Goal: Information Seeking & Learning: Learn about a topic

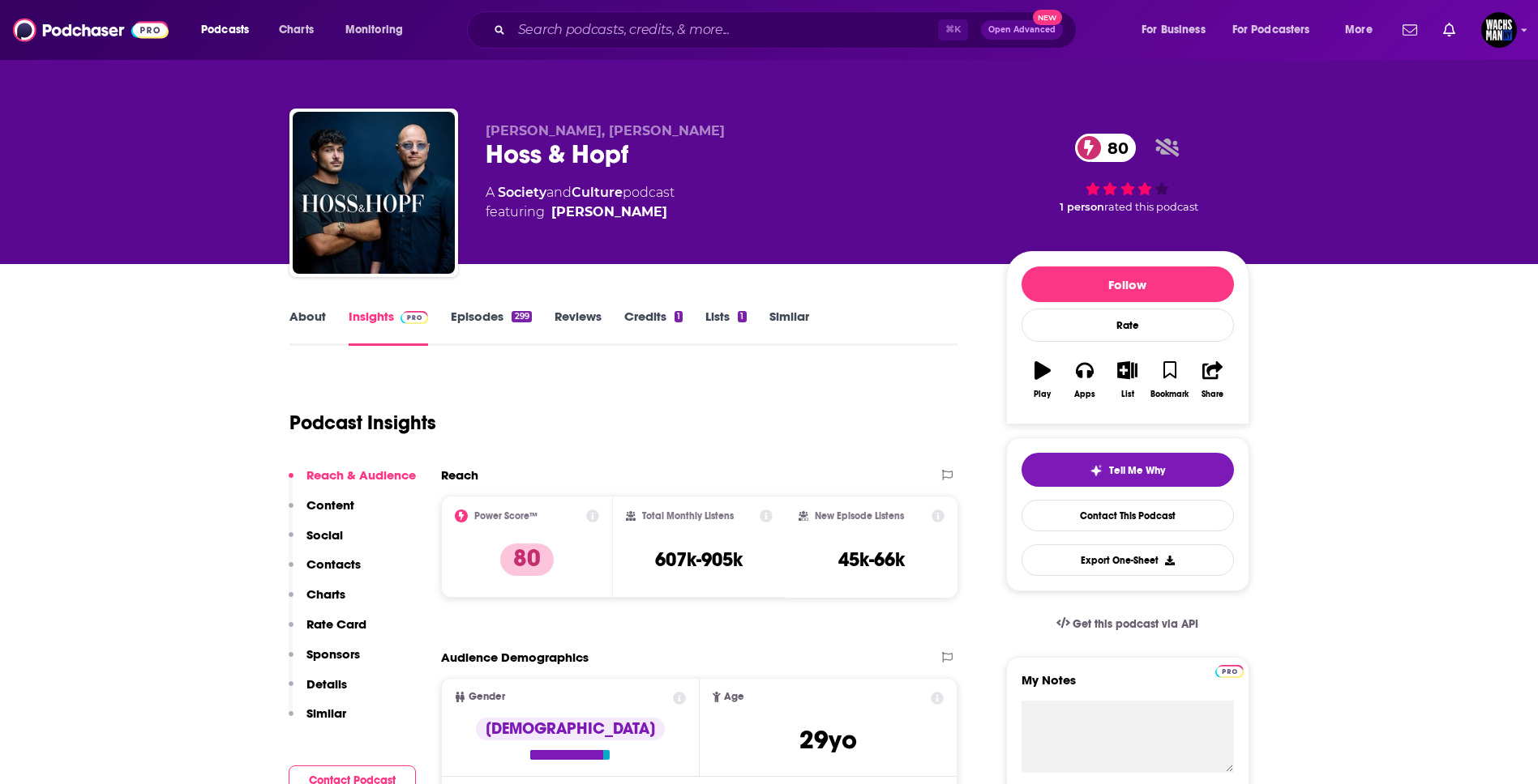
scroll to position [18, 0]
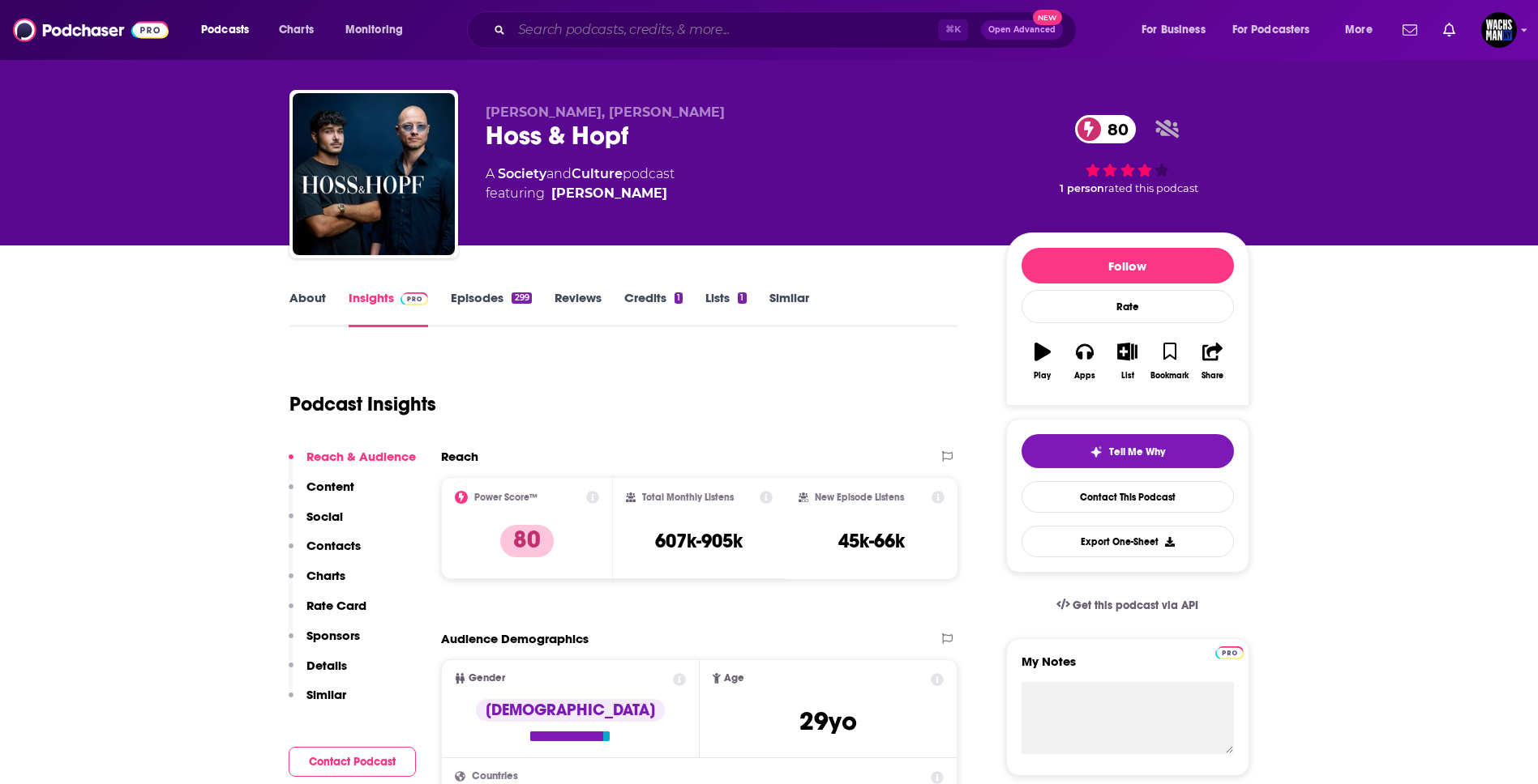
click at [565, 33] on input "Search podcasts, credits, & more..." at bounding box center [725, 30] width 426 height 26
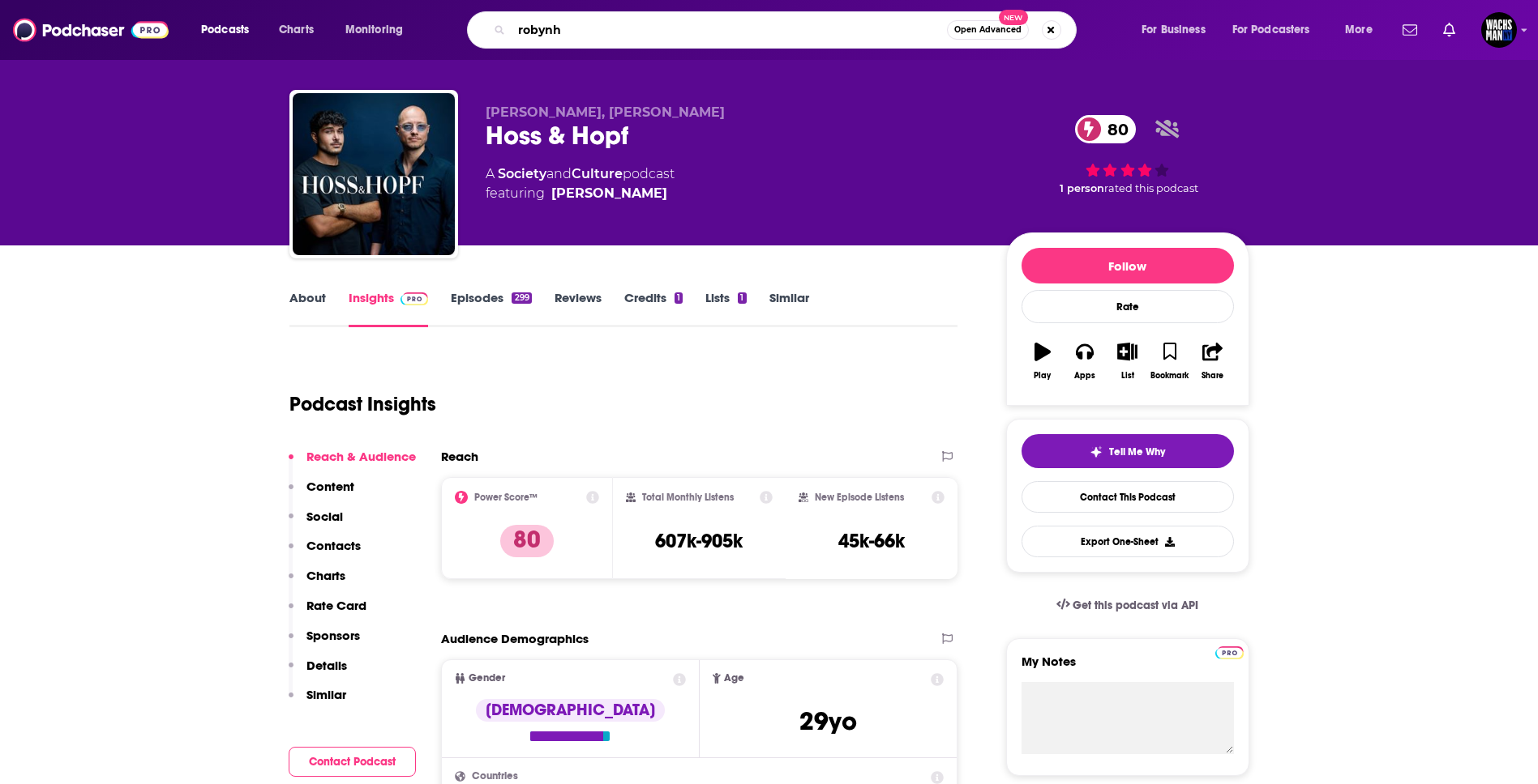
type input "robynhd"
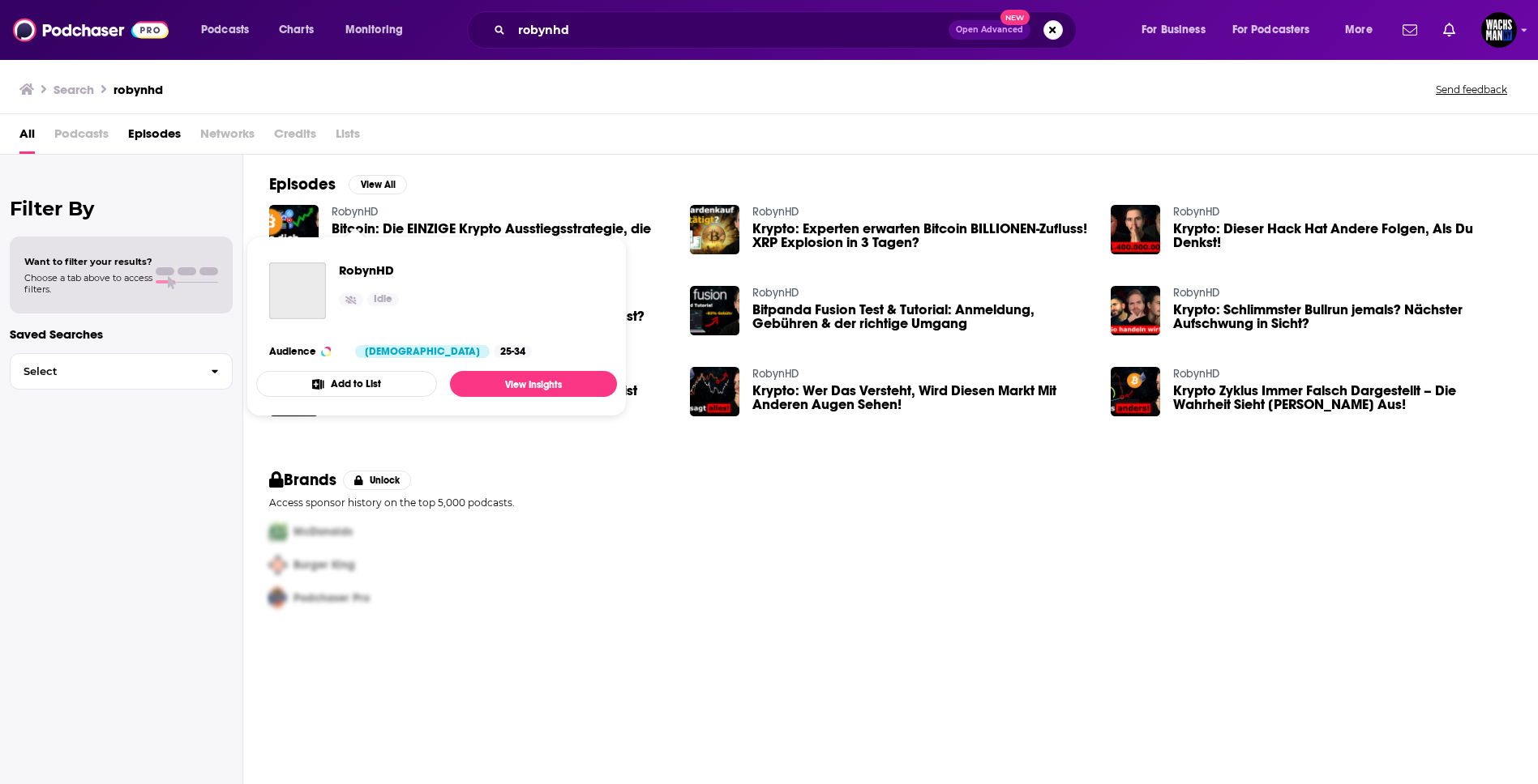
click at [341, 213] on link "RobynHD" at bounding box center [355, 212] width 46 height 14
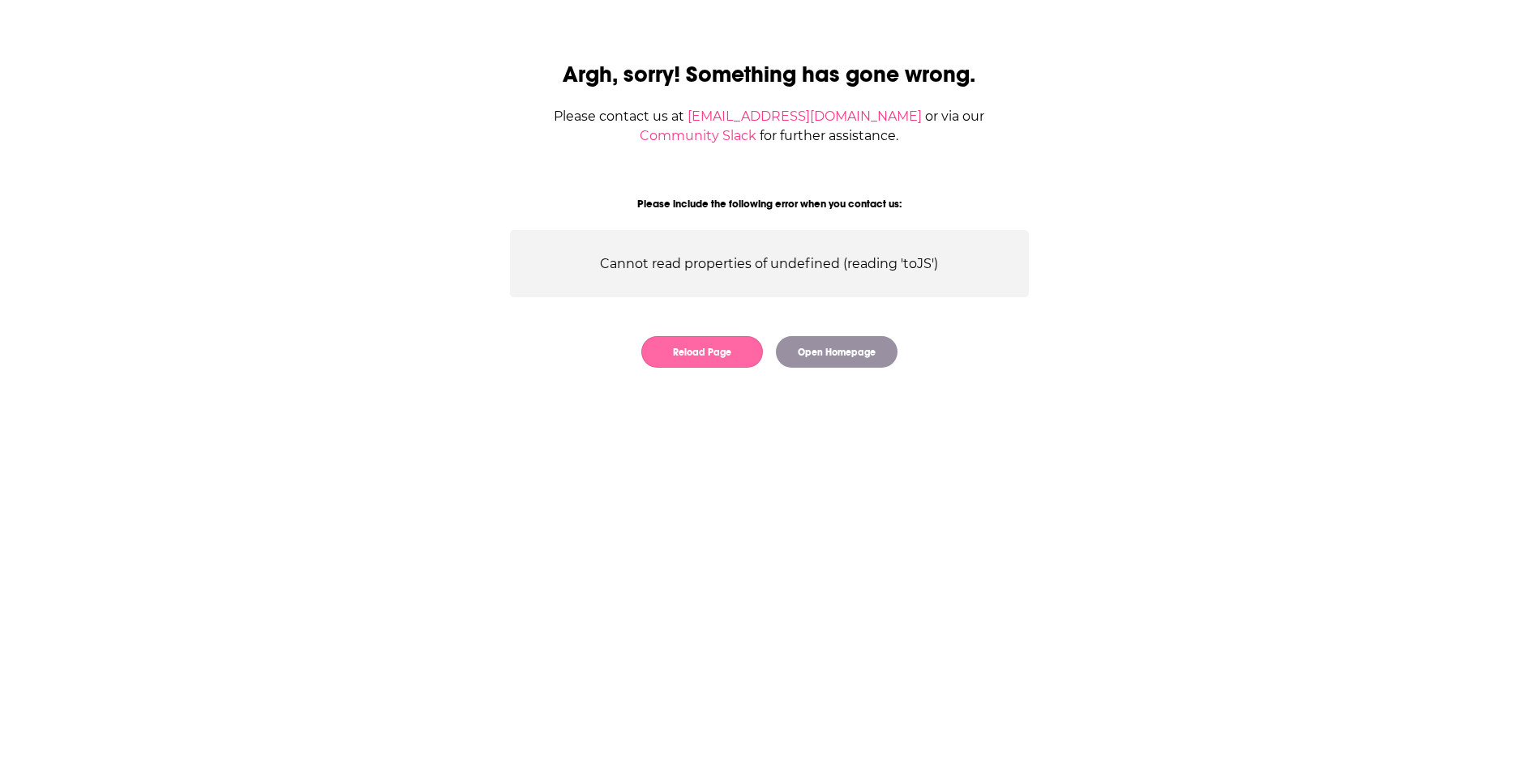
click at [720, 354] on button "Reload Page" at bounding box center [702, 352] width 122 height 32
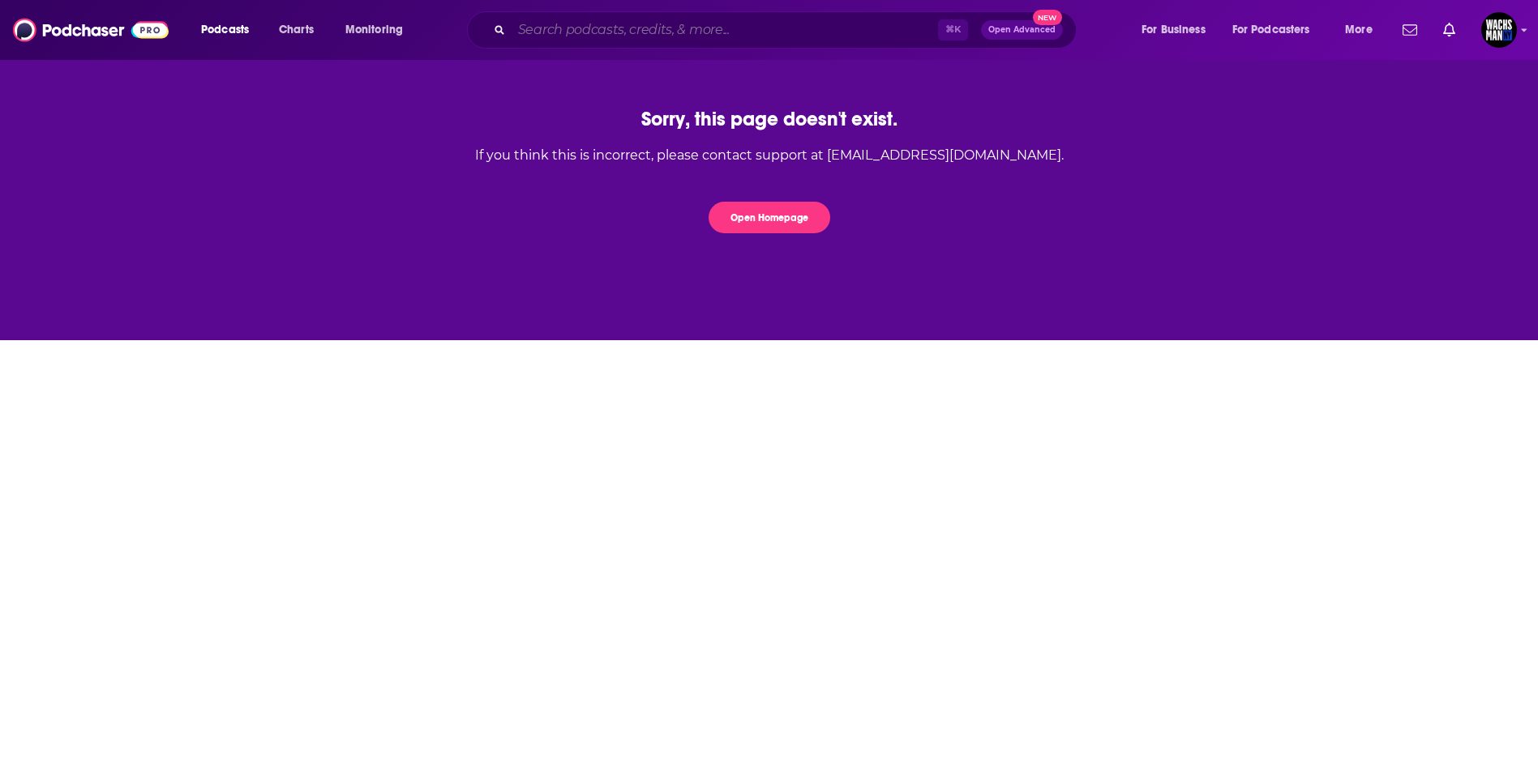
click at [635, 36] on input "Search podcasts, credits, & more..." at bounding box center [725, 30] width 426 height 26
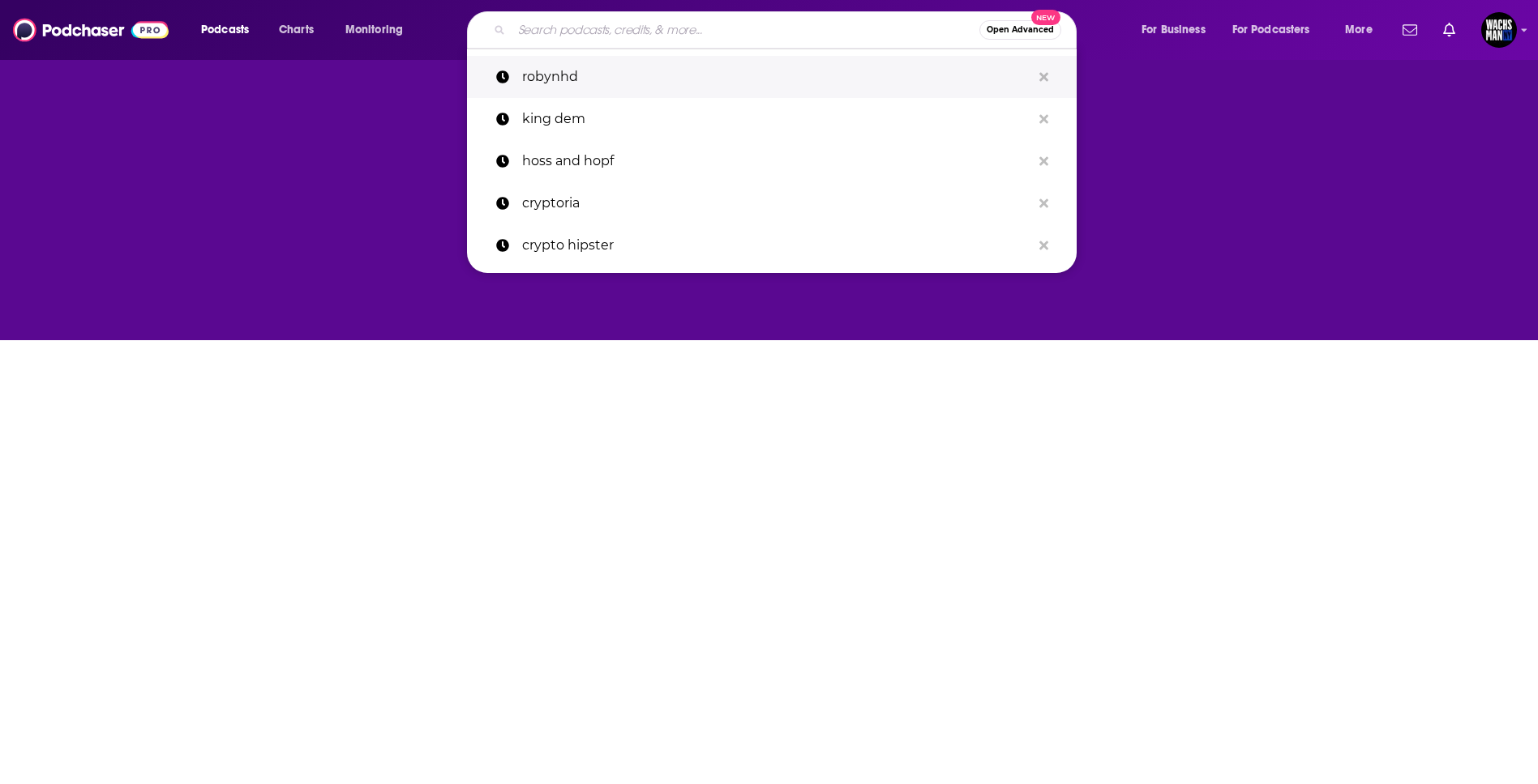
click at [592, 79] on p "robynhd" at bounding box center [777, 77] width 509 height 42
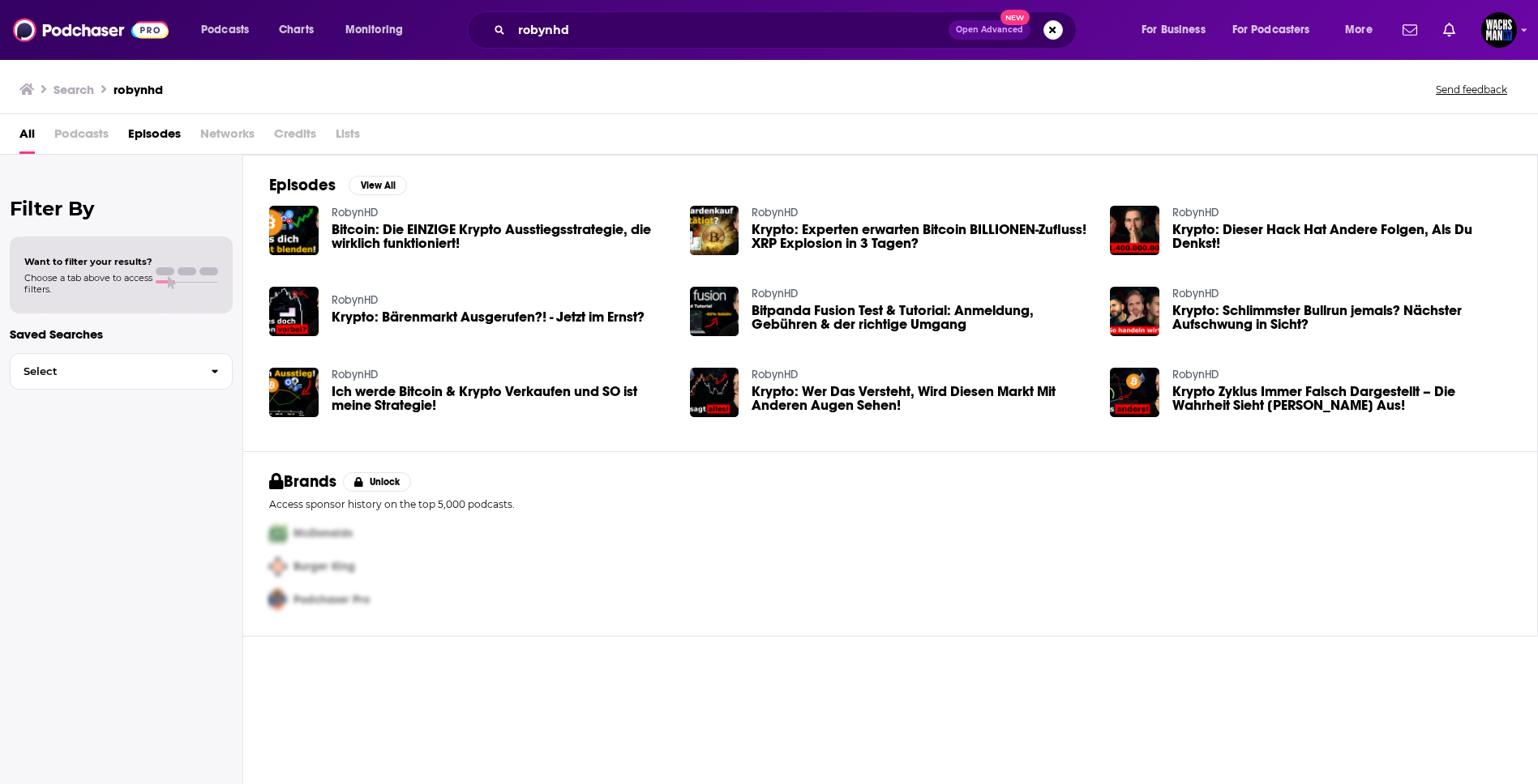
click at [409, 401] on span "Ich werde Bitcoin & Krypto Verkaufen und SO ist meine Strategie!" at bounding box center [501, 398] width 339 height 28
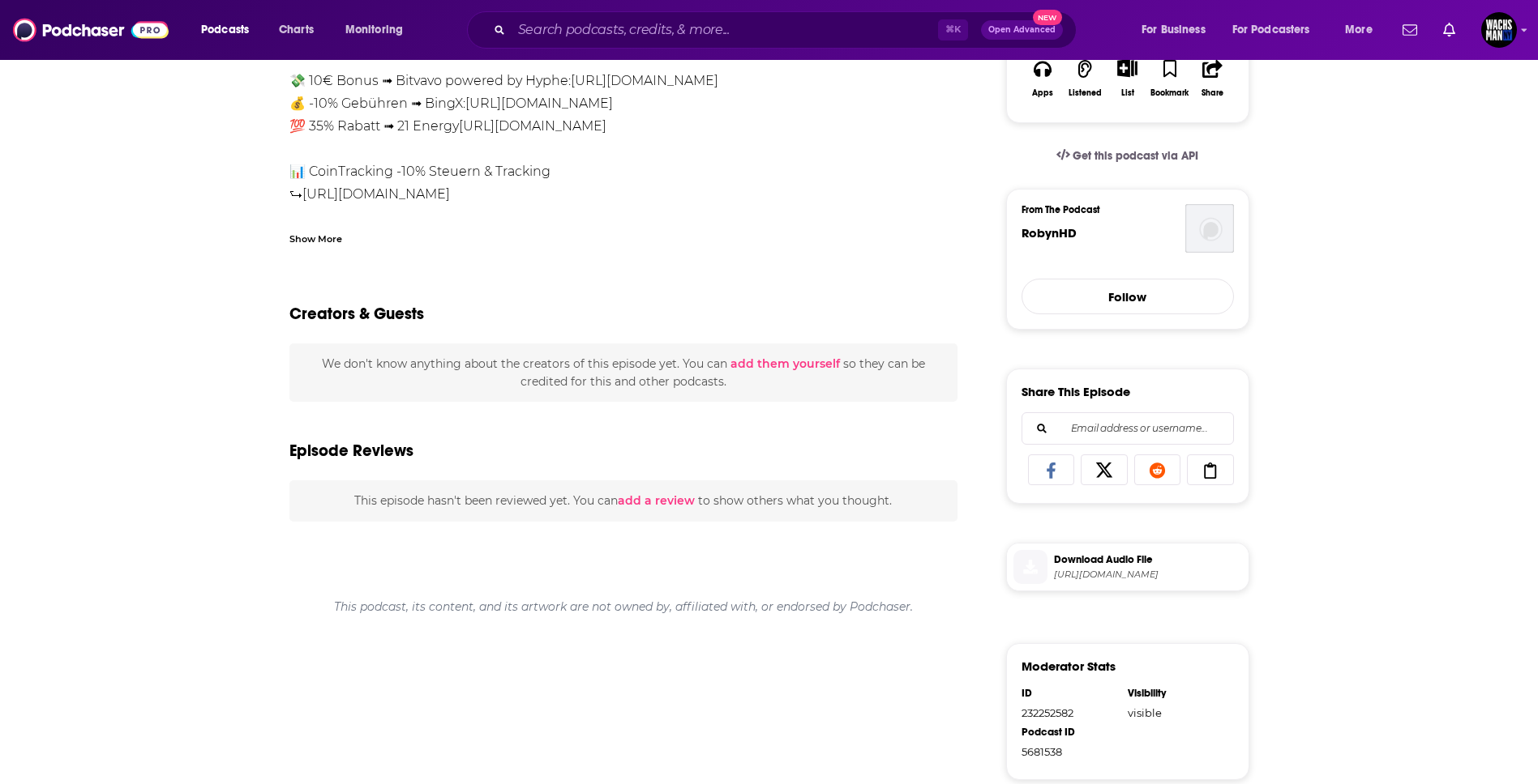
scroll to position [344, 0]
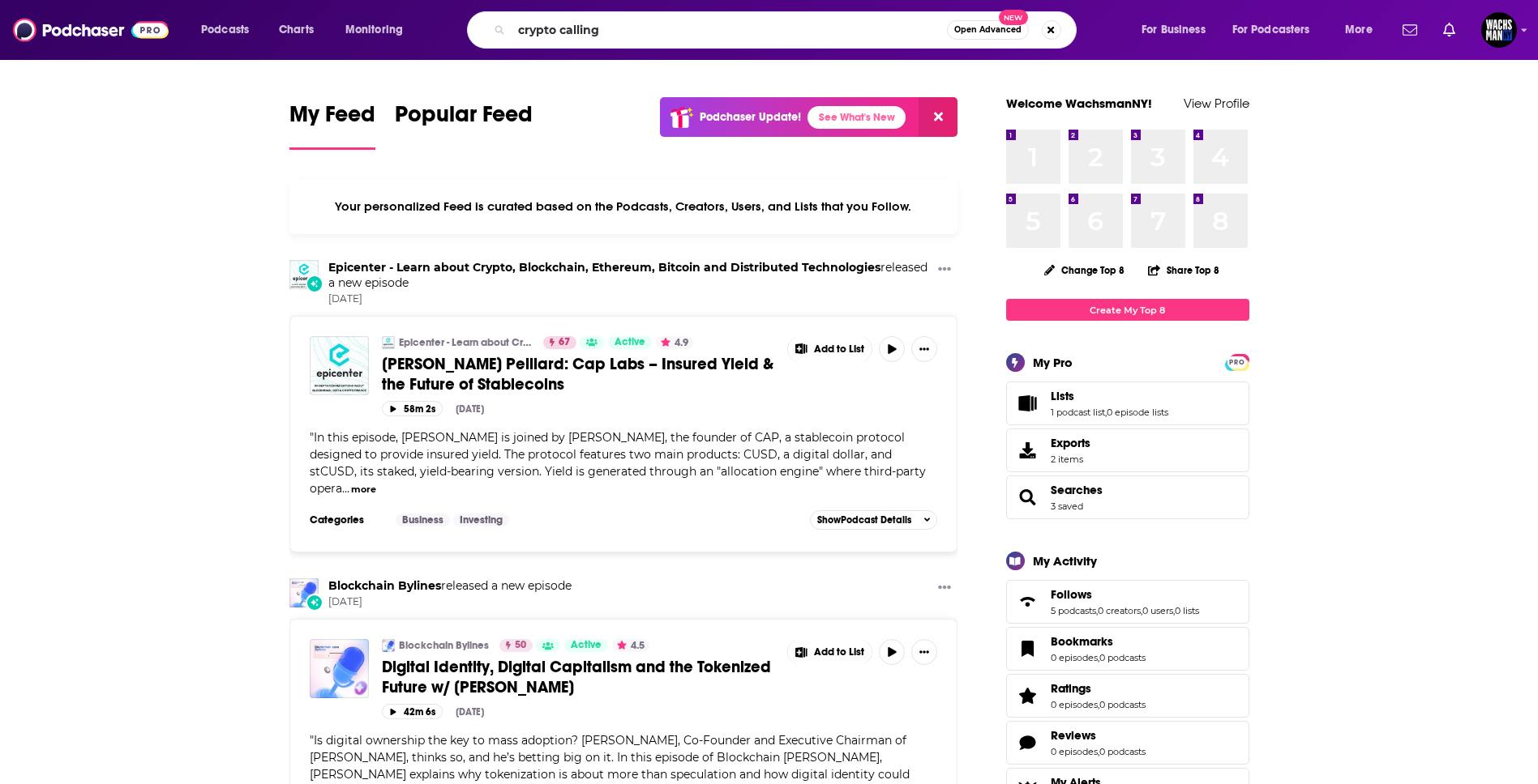
type input "crypto calling"
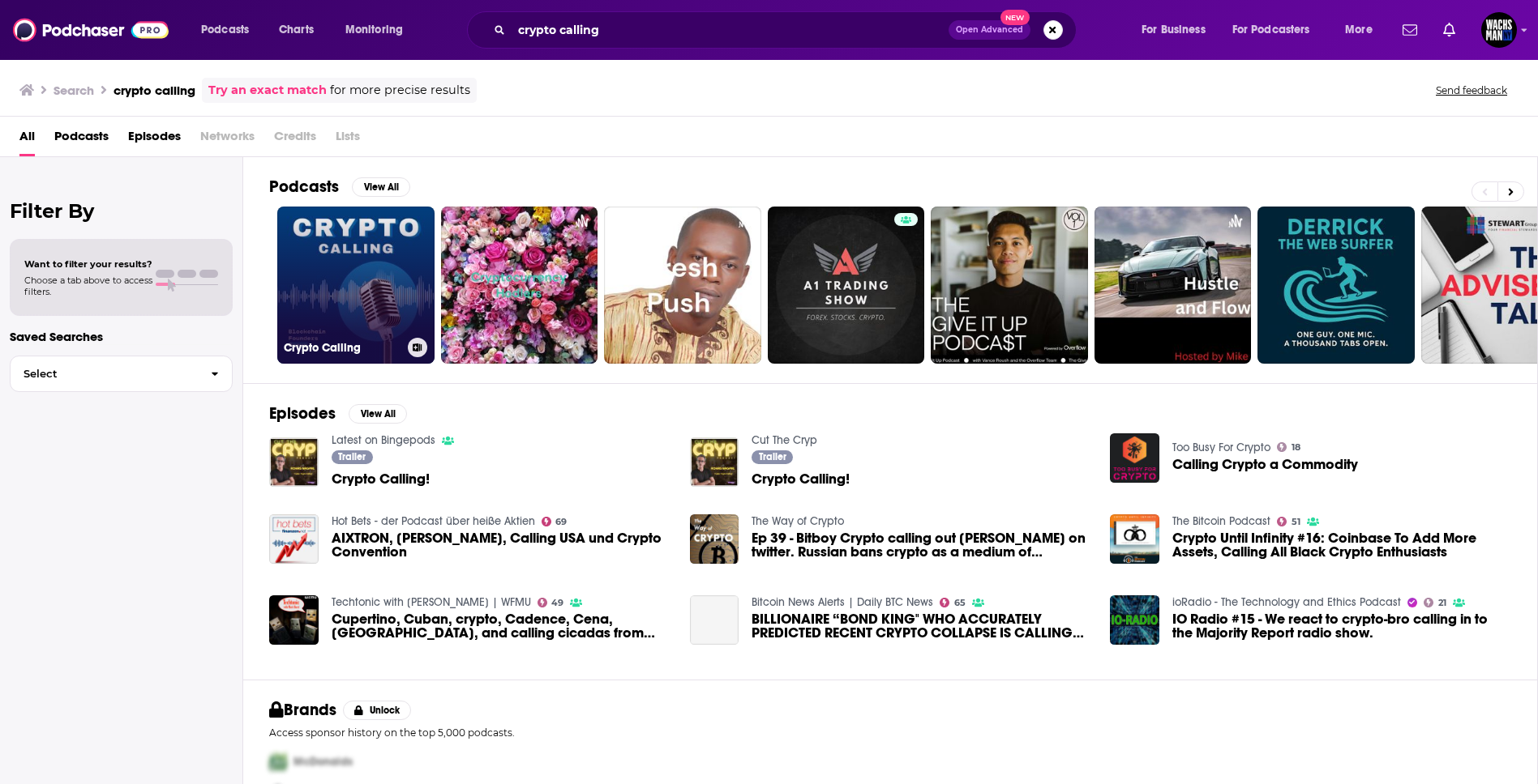
click at [363, 273] on link "Crypto Calling" at bounding box center [355, 284] width 157 height 157
